Goal: Task Accomplishment & Management: Understand process/instructions

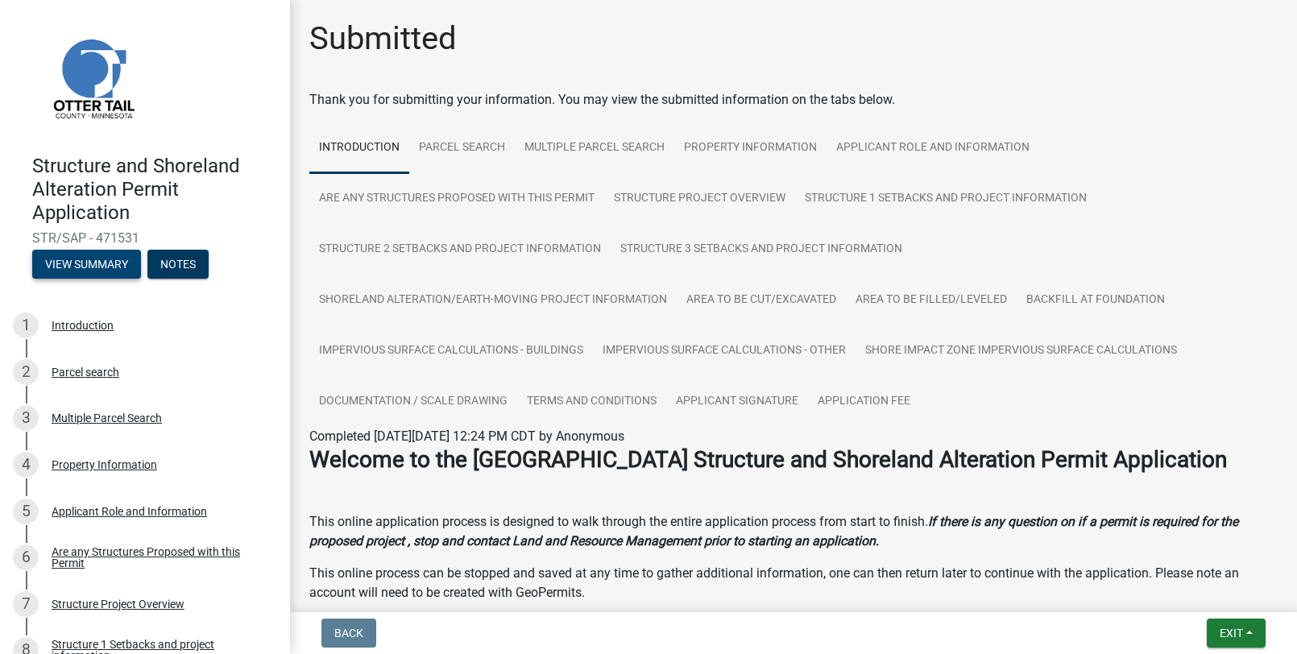
click at [90, 259] on button "View Summary" at bounding box center [86, 264] width 109 height 29
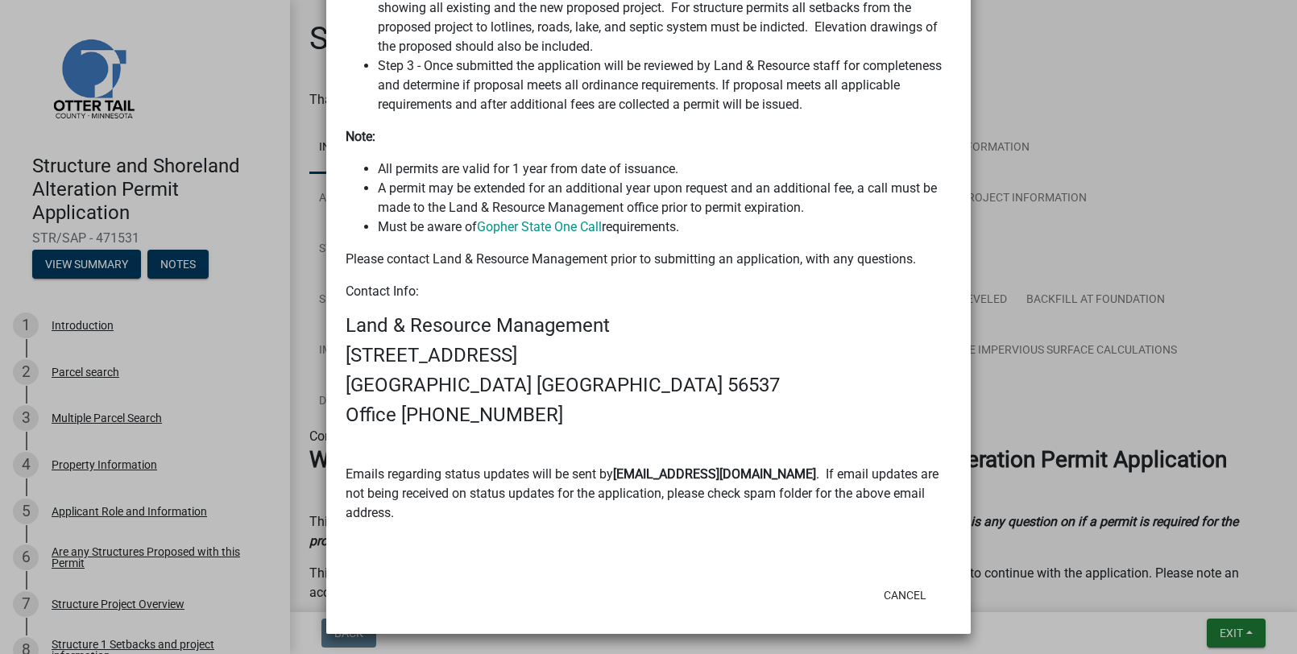
scroll to position [1085, 0]
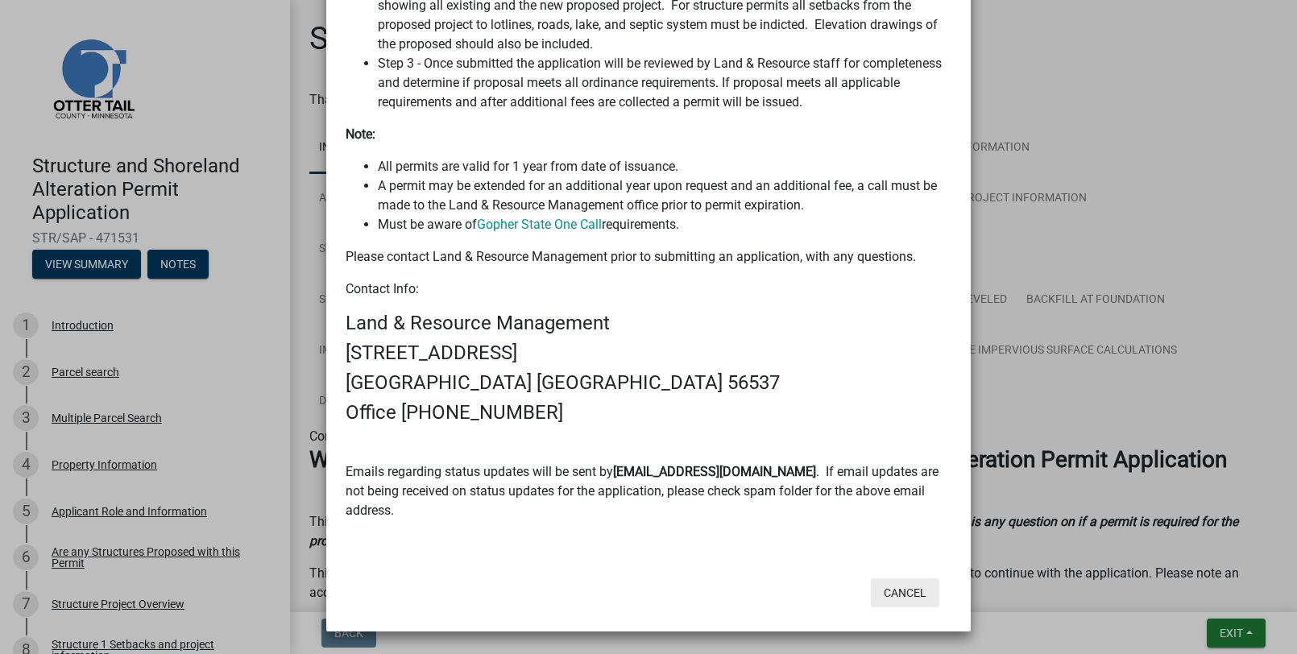
click at [909, 583] on button "Cancel" at bounding box center [905, 593] width 68 height 29
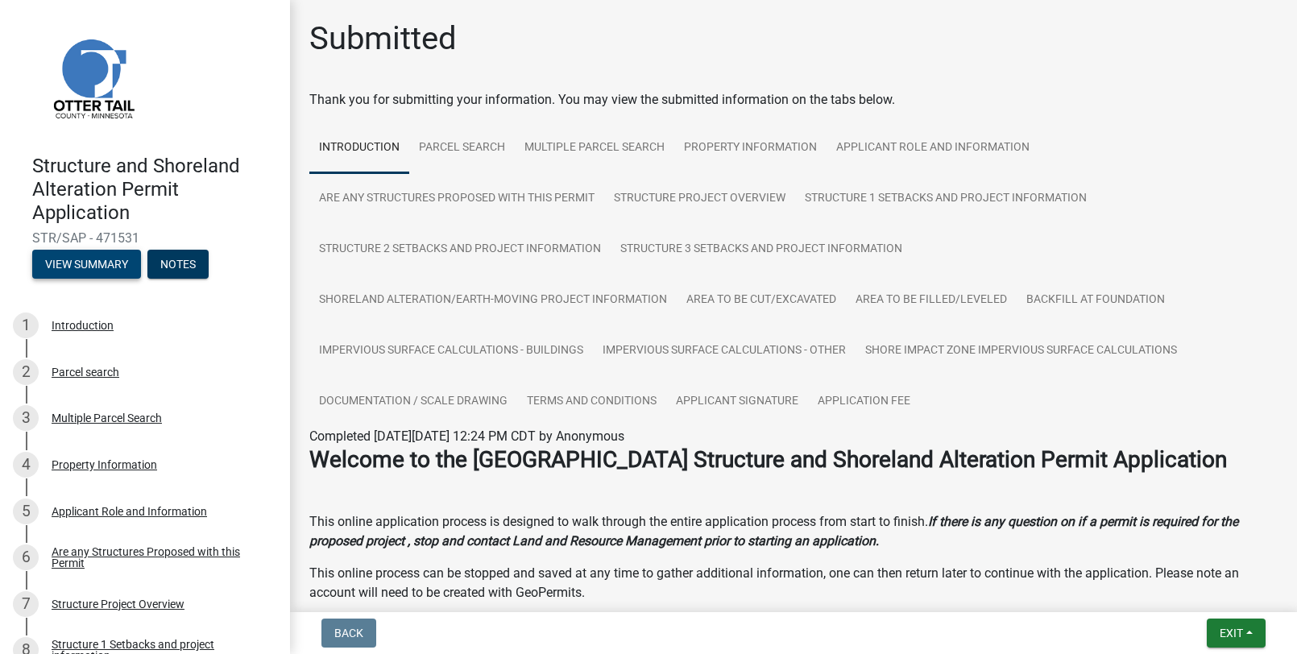
scroll to position [745, 0]
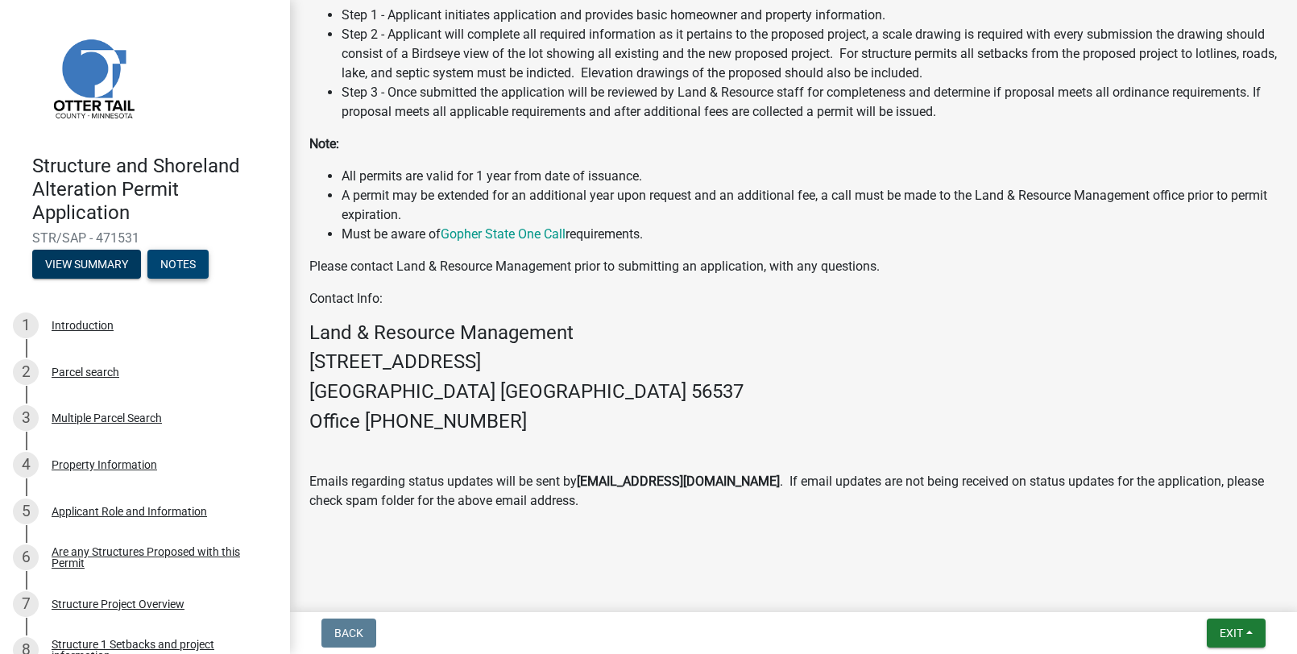
click at [189, 263] on button "Notes" at bounding box center [177, 264] width 61 height 29
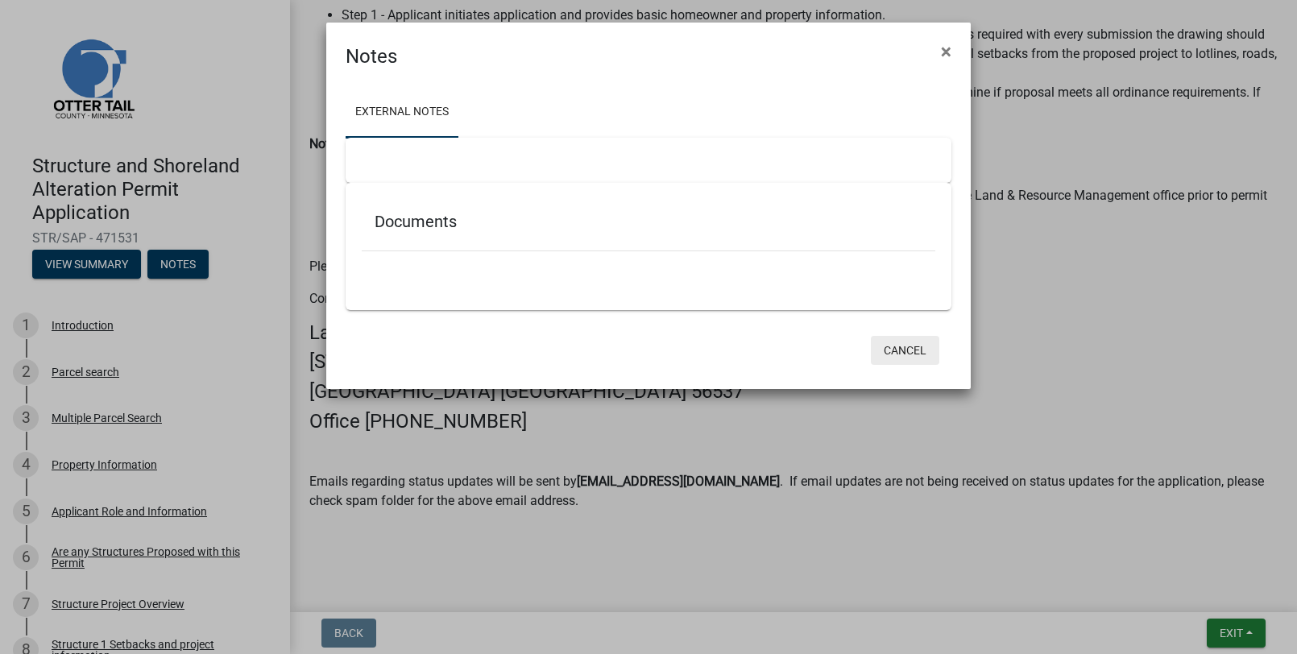
click at [902, 341] on button "Cancel" at bounding box center [905, 350] width 68 height 29
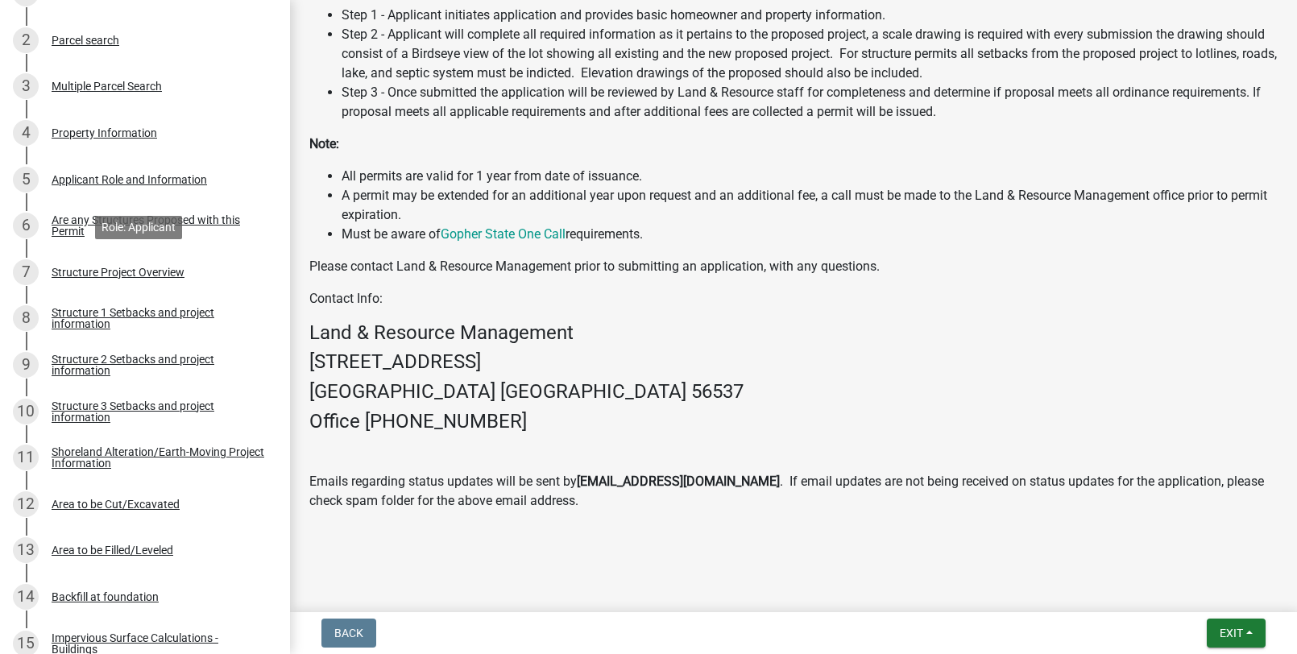
scroll to position [819, 0]
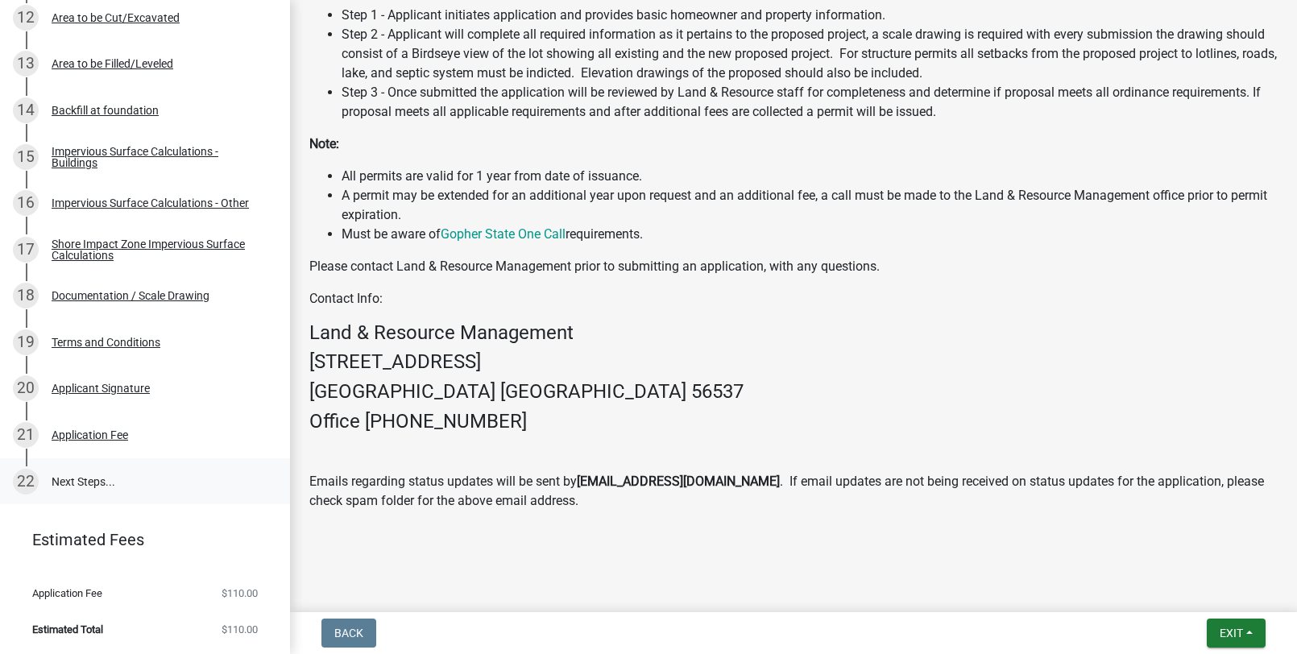
click at [77, 487] on link "22 Next Steps..." at bounding box center [145, 482] width 290 height 47
click at [80, 479] on link "22 Next Steps..." at bounding box center [145, 482] width 290 height 47
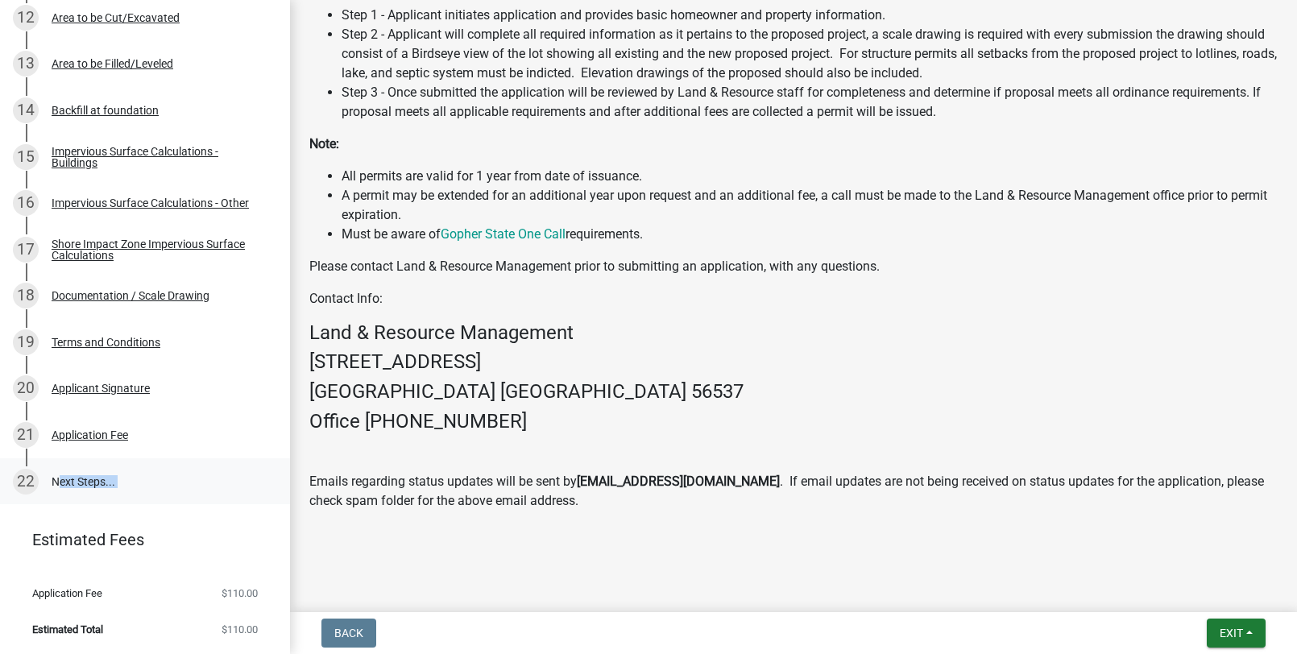
click at [80, 479] on link "22 Next Steps..." at bounding box center [145, 482] width 290 height 47
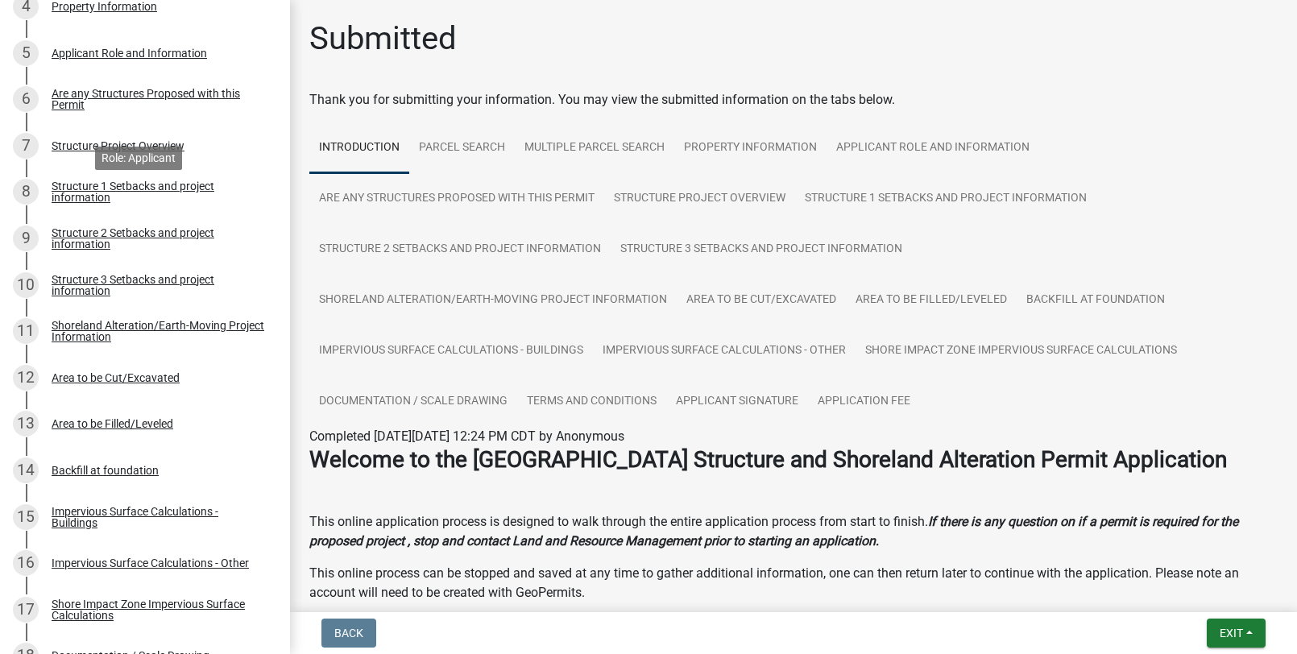
scroll to position [0, 0]
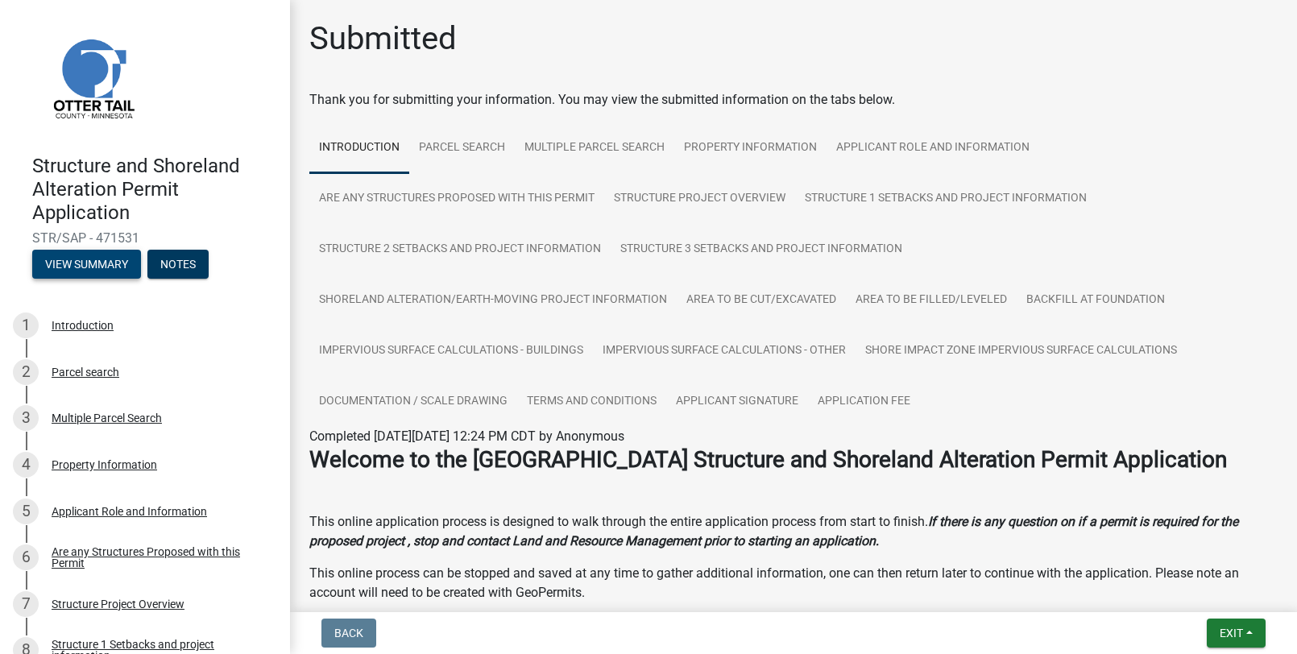
click at [111, 263] on button "View Summary" at bounding box center [86, 264] width 109 height 29
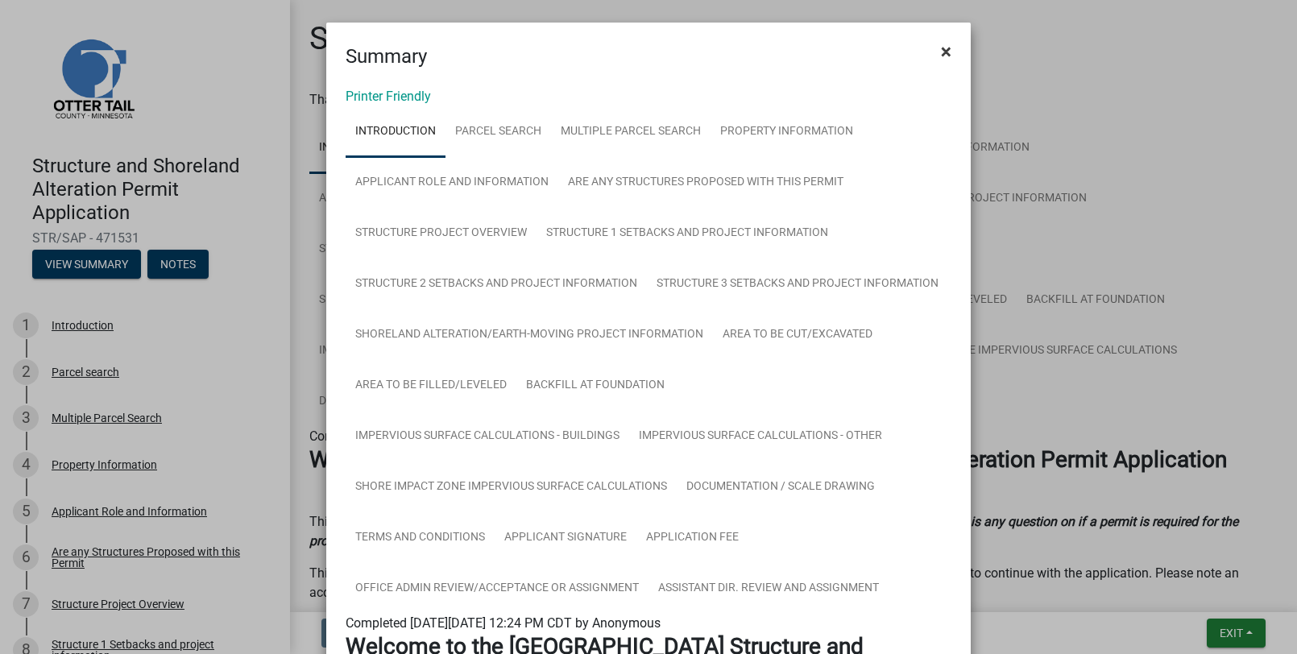
click at [932, 47] on button "×" at bounding box center [946, 51] width 36 height 45
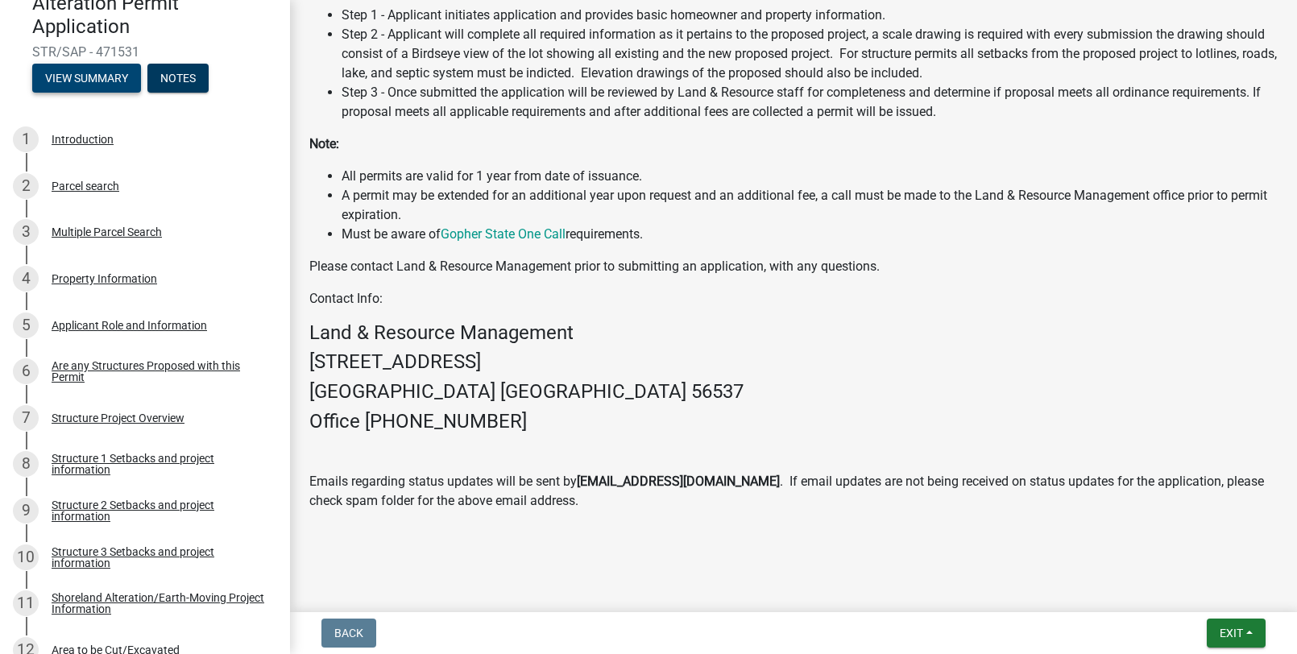
scroll to position [819, 0]
